Goal: Learn about a topic

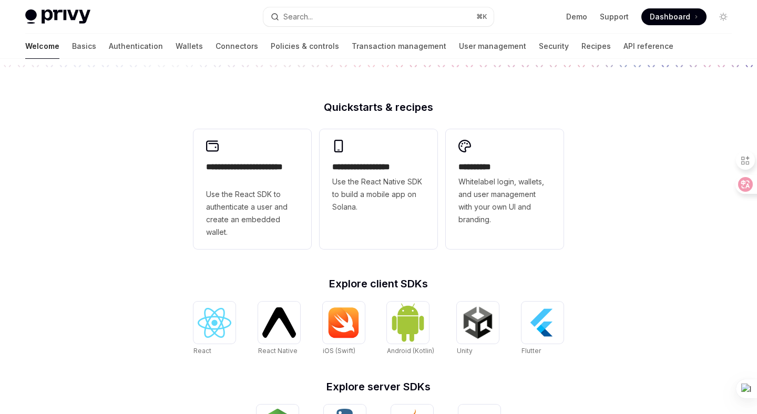
scroll to position [231, 0]
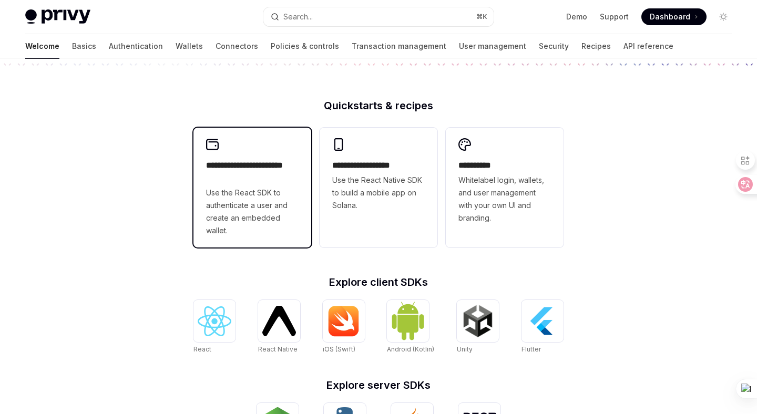
click at [216, 145] on icon at bounding box center [212, 144] width 13 height 13
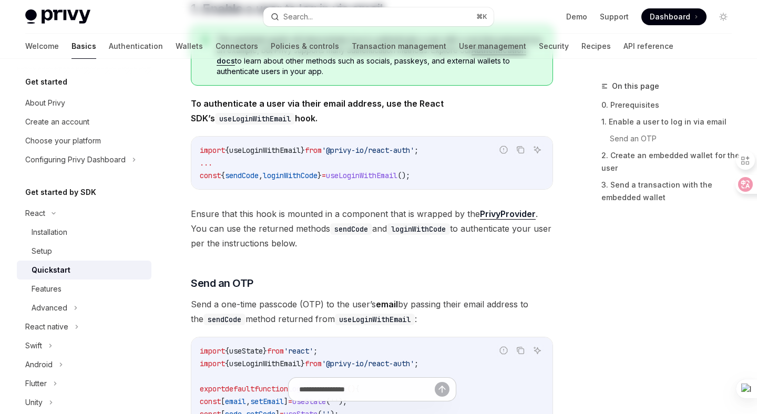
type textarea "*"
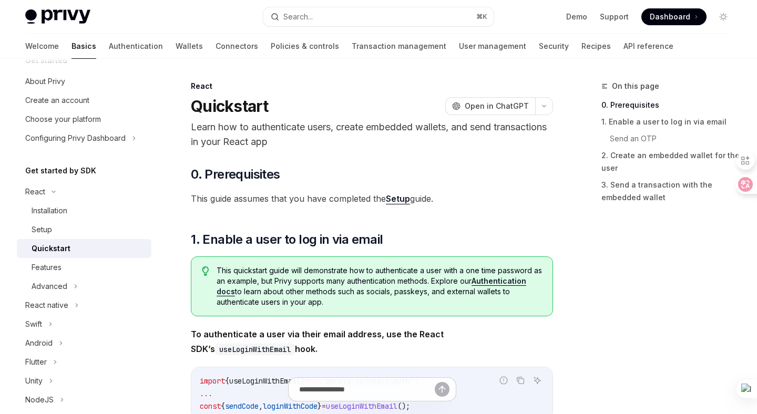
scroll to position [25, 0]
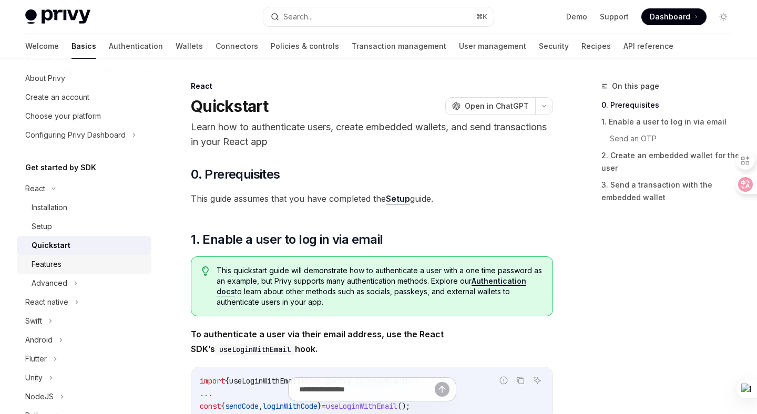
click at [77, 267] on div "Features" at bounding box center [89, 264] width 114 height 13
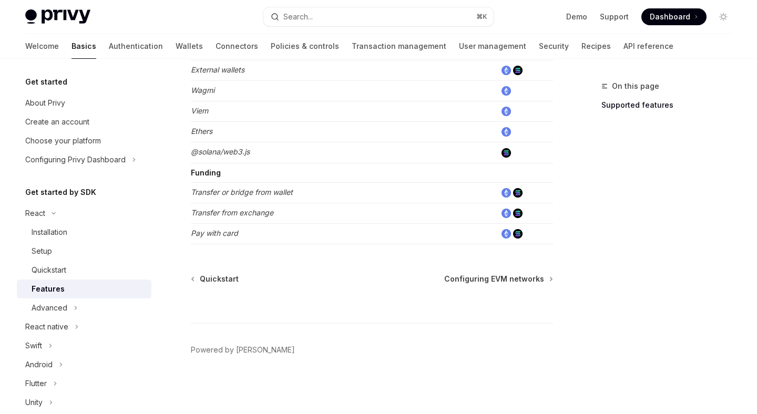
type textarea "*"
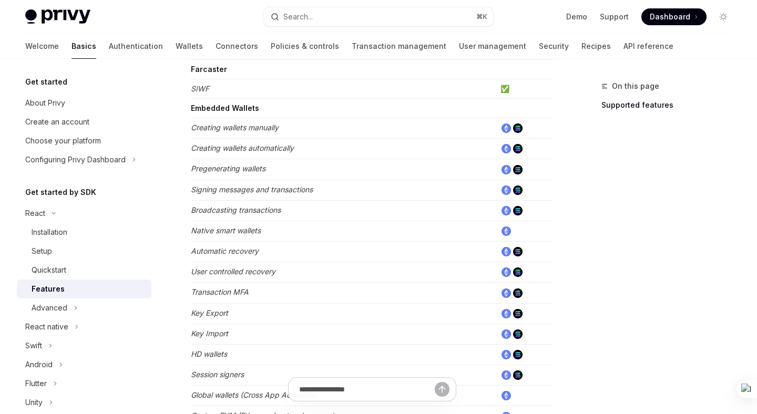
scroll to position [111, 0]
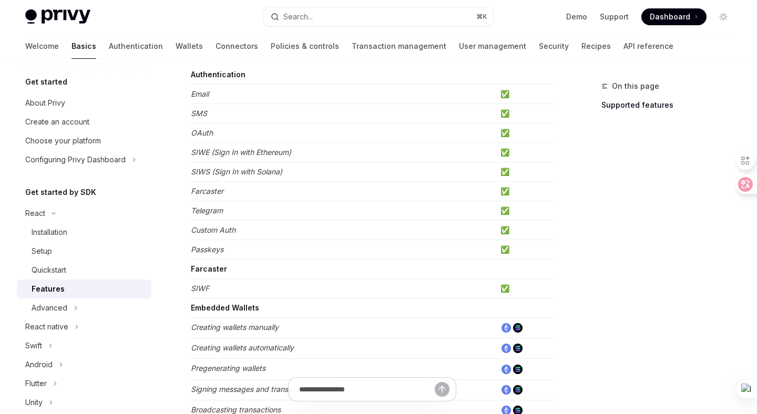
click at [658, 18] on span "Dashboard" at bounding box center [670, 17] width 40 height 11
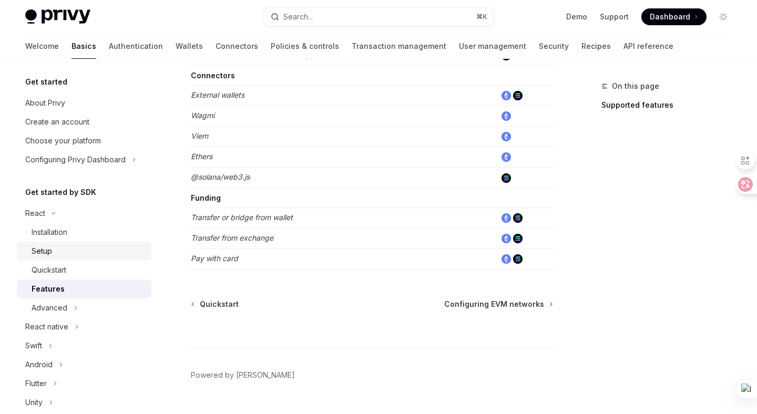
scroll to position [689, 0]
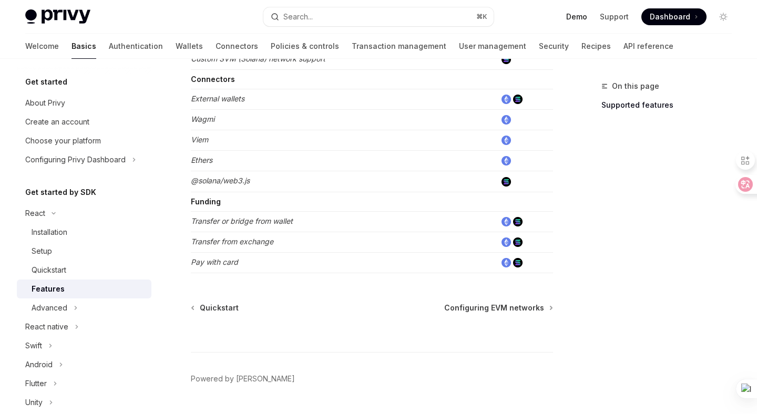
click at [575, 20] on link "Demo" at bounding box center [576, 17] width 21 height 11
